Goal: Task Accomplishment & Management: Complete application form

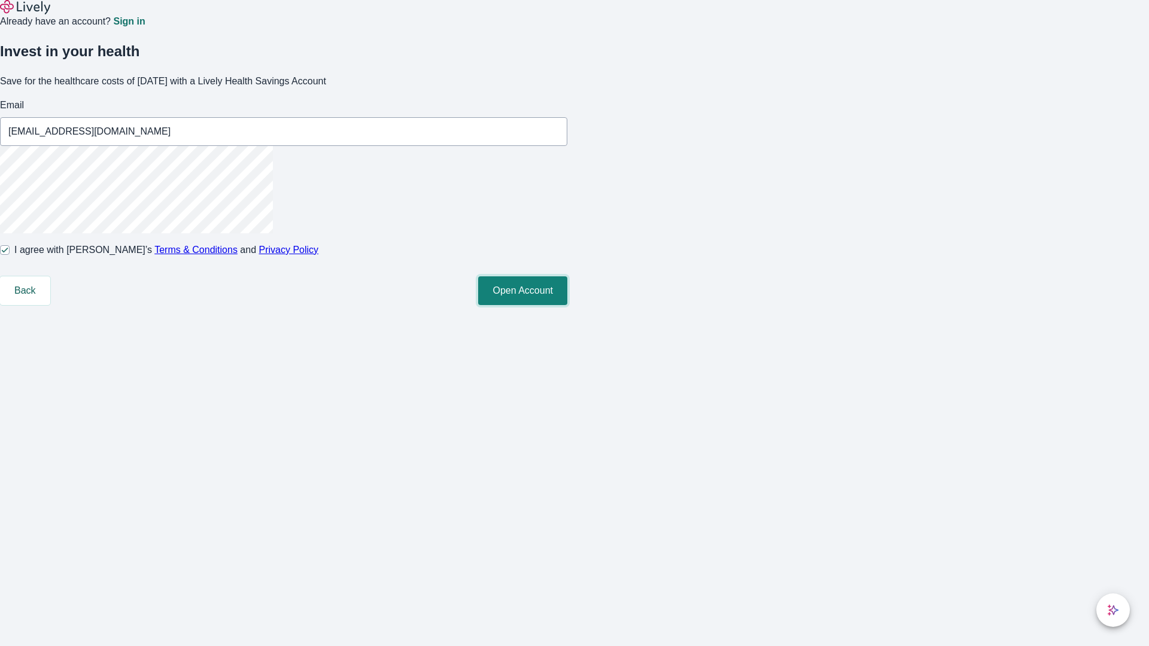
click at [567, 305] on button "Open Account" at bounding box center [522, 291] width 89 height 29
type input "[PERSON_NAME][EMAIL_ADDRESS][DOMAIN_NAME]"
click at [10, 255] on input "I agree with Lively’s Terms & Conditions and Privacy Policy" at bounding box center [5, 250] width 10 height 10
checkbox input "false"
type input "[EMAIL_ADDRESS][DOMAIN_NAME]"
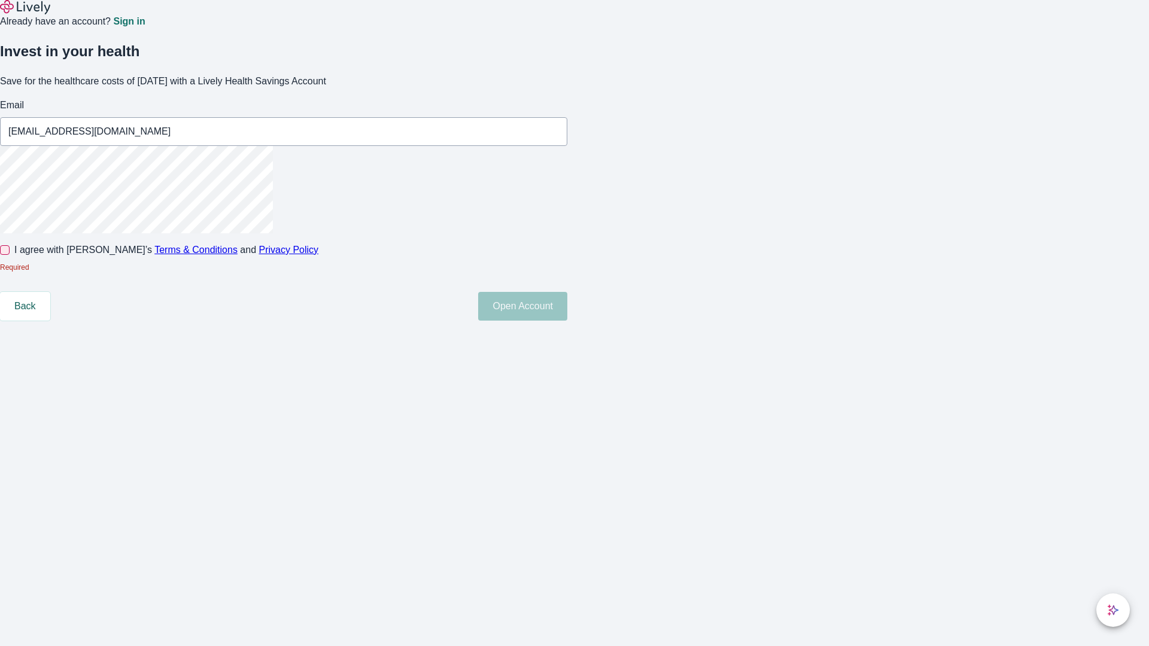
click at [10, 255] on input "I agree with Lively’s Terms & Conditions and Privacy Policy" at bounding box center [5, 250] width 10 height 10
checkbox input "true"
click at [567, 305] on button "Open Account" at bounding box center [522, 291] width 89 height 29
